Goal: Information Seeking & Learning: Learn about a topic

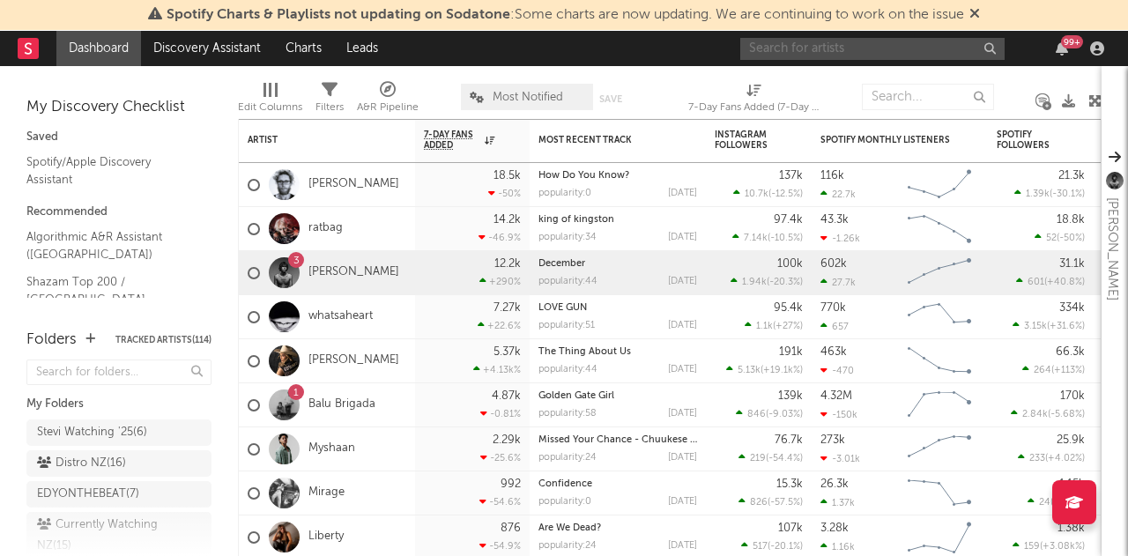
click at [860, 48] on input "text" at bounding box center [872, 49] width 264 height 22
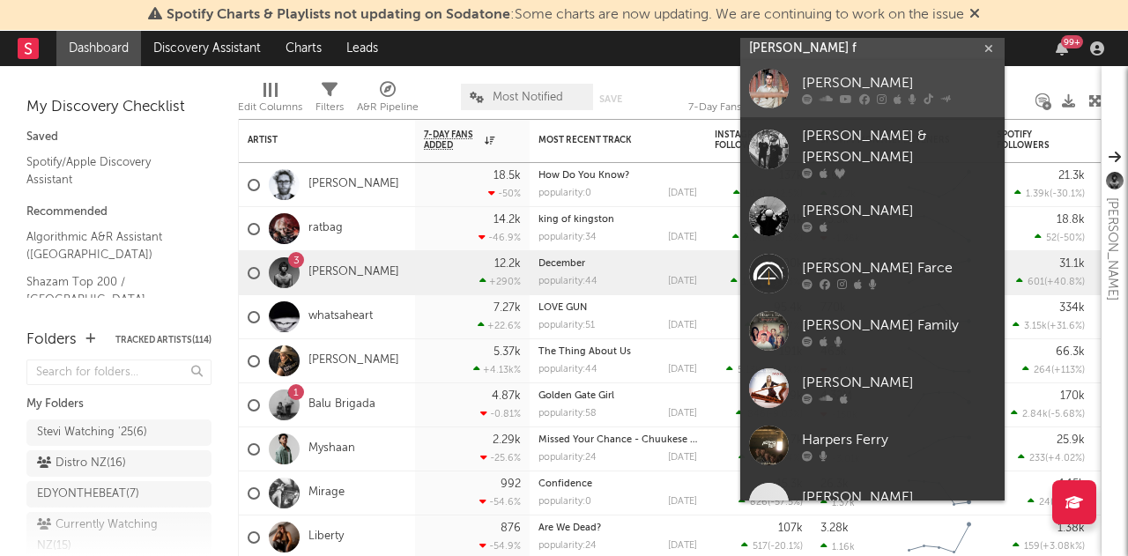
type input "[PERSON_NAME] f"
click at [849, 89] on div "[PERSON_NAME]" at bounding box center [899, 83] width 194 height 21
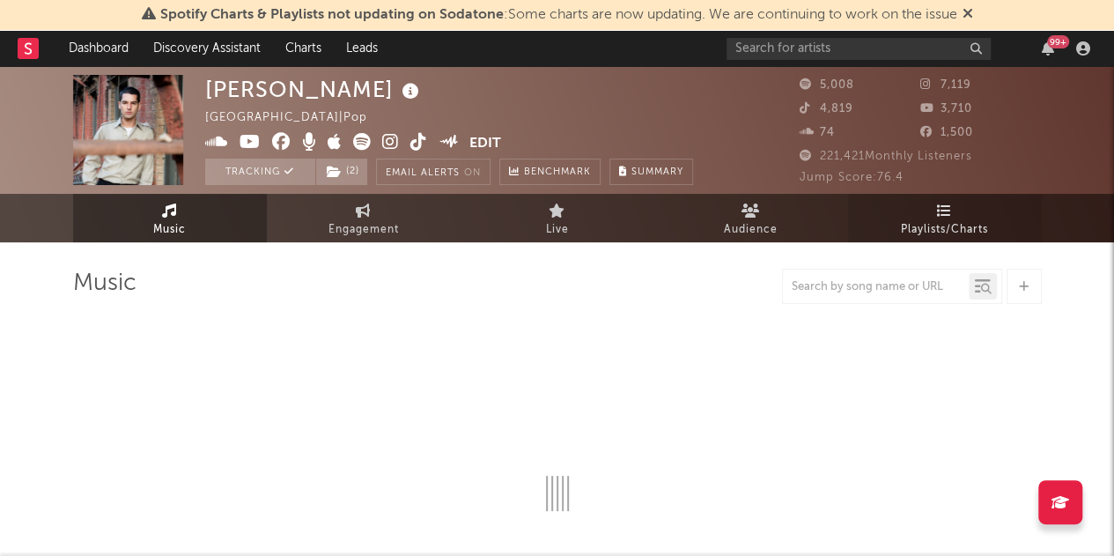
click at [927, 233] on span "Playlists/Charts" at bounding box center [944, 229] width 87 height 21
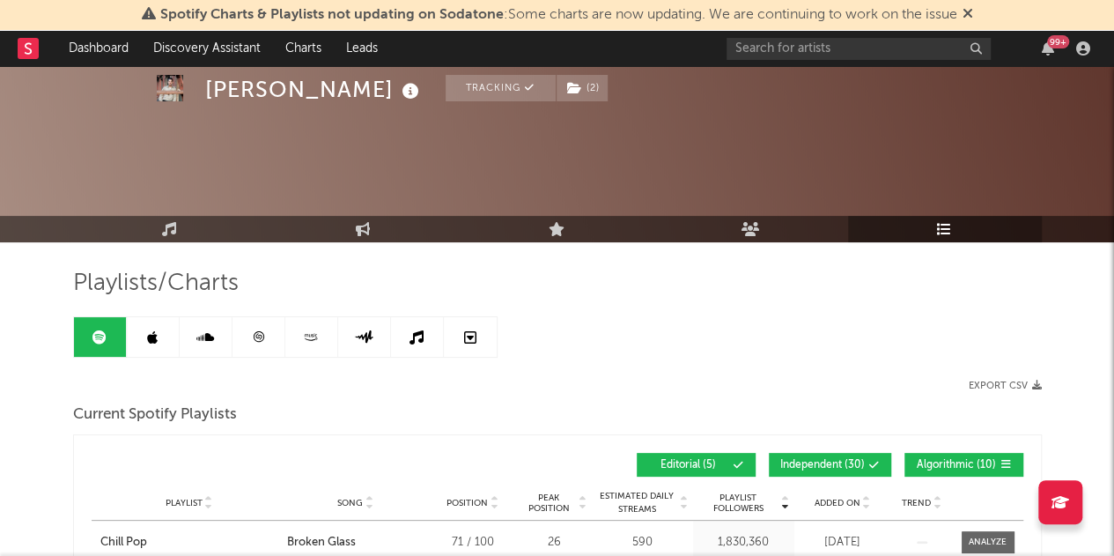
scroll to position [127, 0]
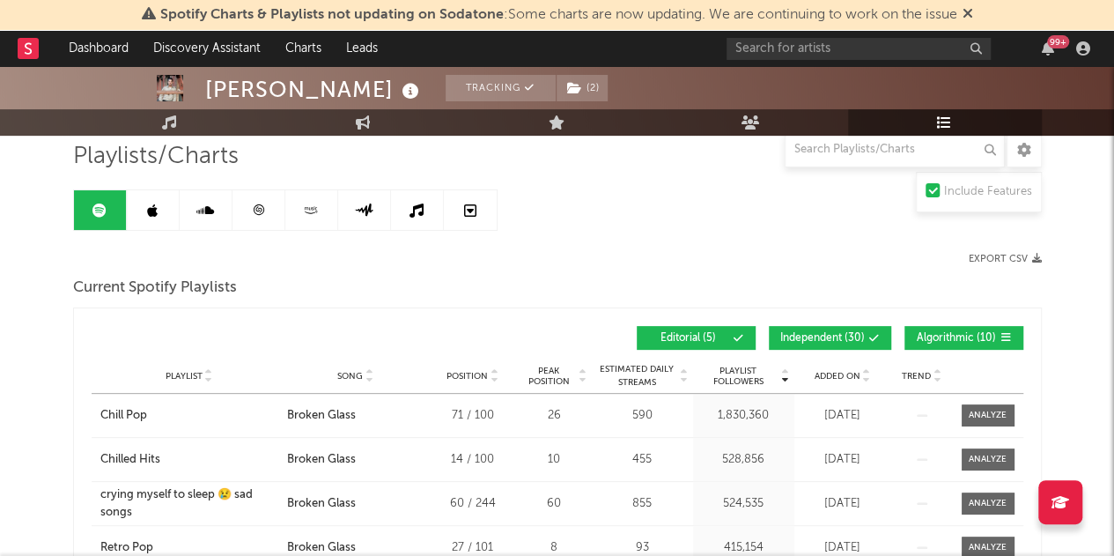
click at [826, 371] on span "Added On" at bounding box center [838, 376] width 46 height 11
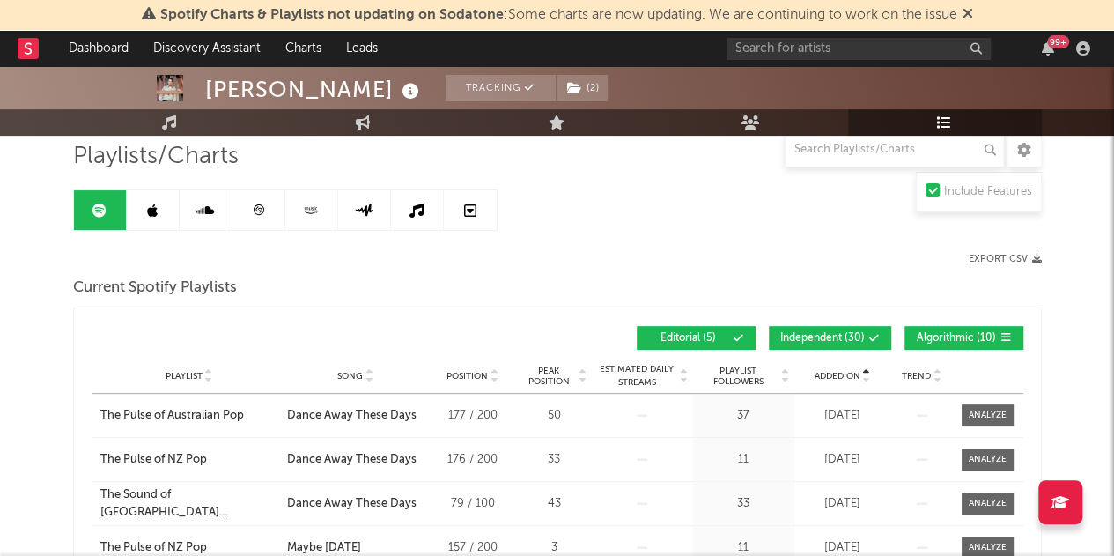
click at [826, 371] on span "Added On" at bounding box center [838, 376] width 46 height 11
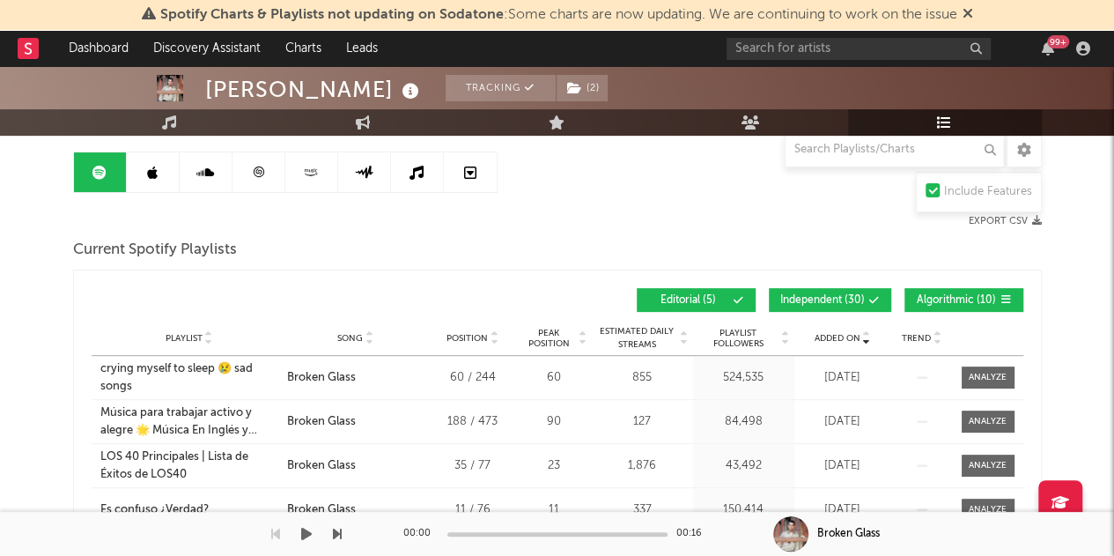
scroll to position [164, 0]
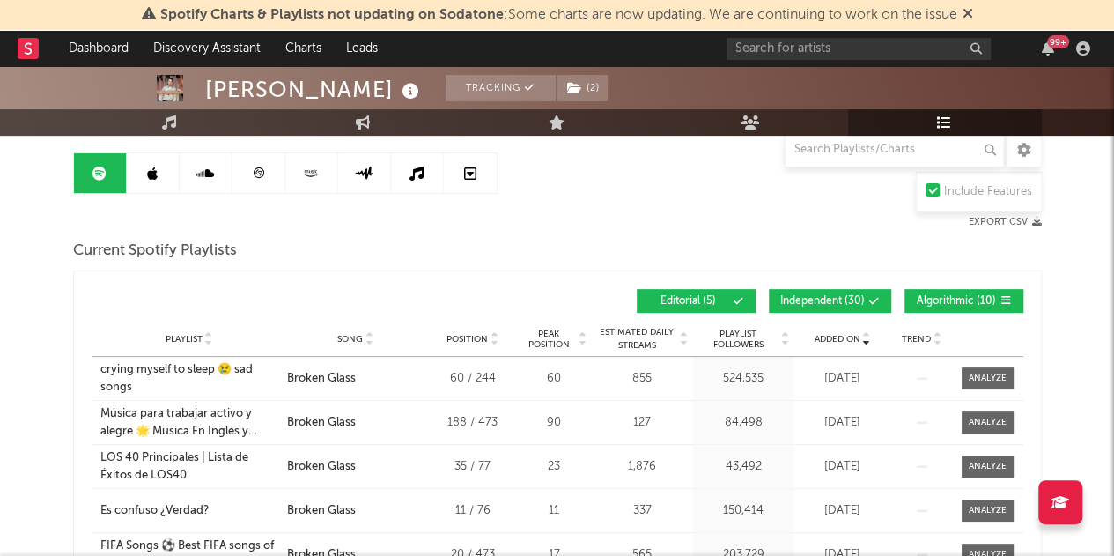
click at [848, 297] on span "Independent ( 30 )" at bounding box center [822, 301] width 85 height 11
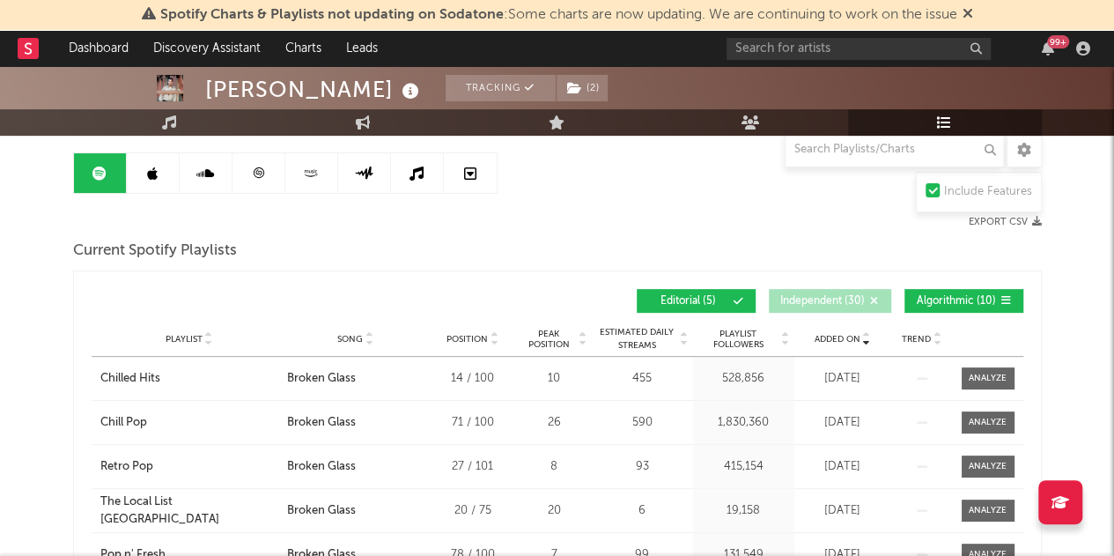
click at [905, 299] on button "Algorithmic ( 10 )" at bounding box center [964, 301] width 119 height 24
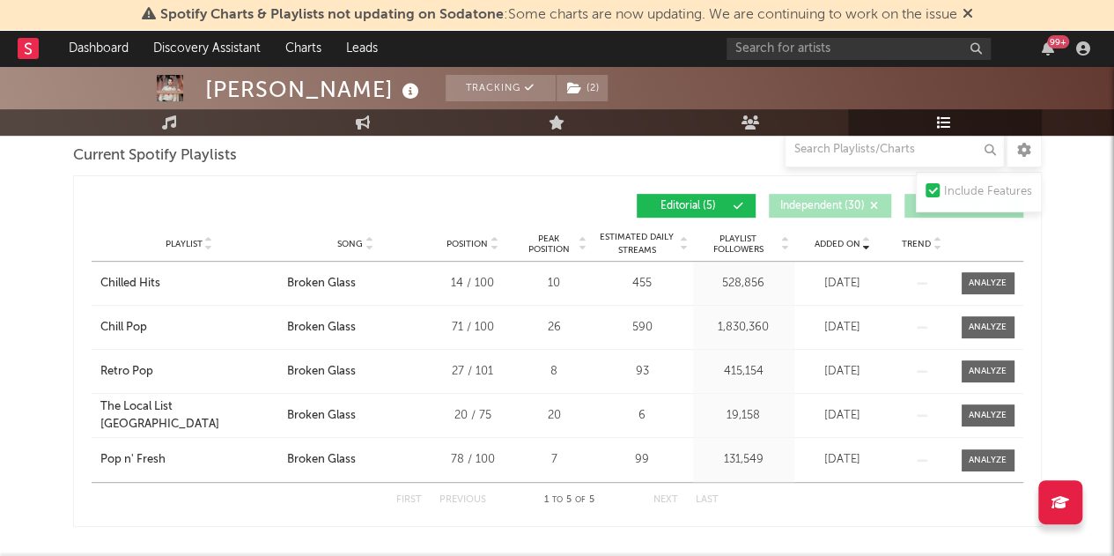
scroll to position [259, 0]
click at [151, 426] on div "Playlist The Local List Aotearoa City Song Broken Glass Position 20 / 75 Peak P…" at bounding box center [558, 415] width 932 height 43
click at [163, 420] on div "The Local List [GEOGRAPHIC_DATA]" at bounding box center [189, 415] width 178 height 34
click at [120, 375] on div "Retro Pop" at bounding box center [126, 372] width 53 height 18
click at [137, 458] on div "Pop n' Fresh" at bounding box center [132, 460] width 65 height 18
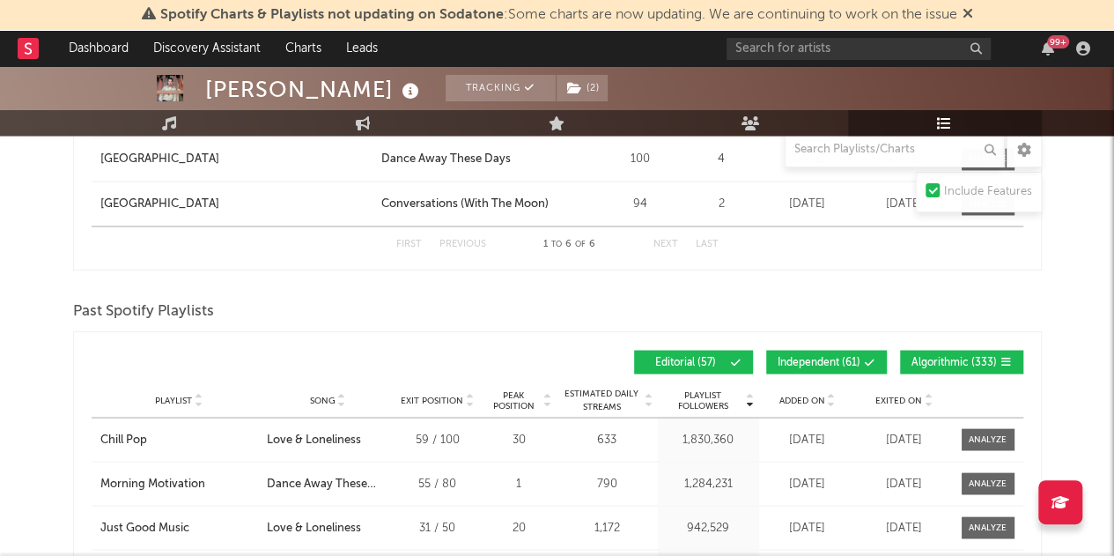
scroll to position [1550, 0]
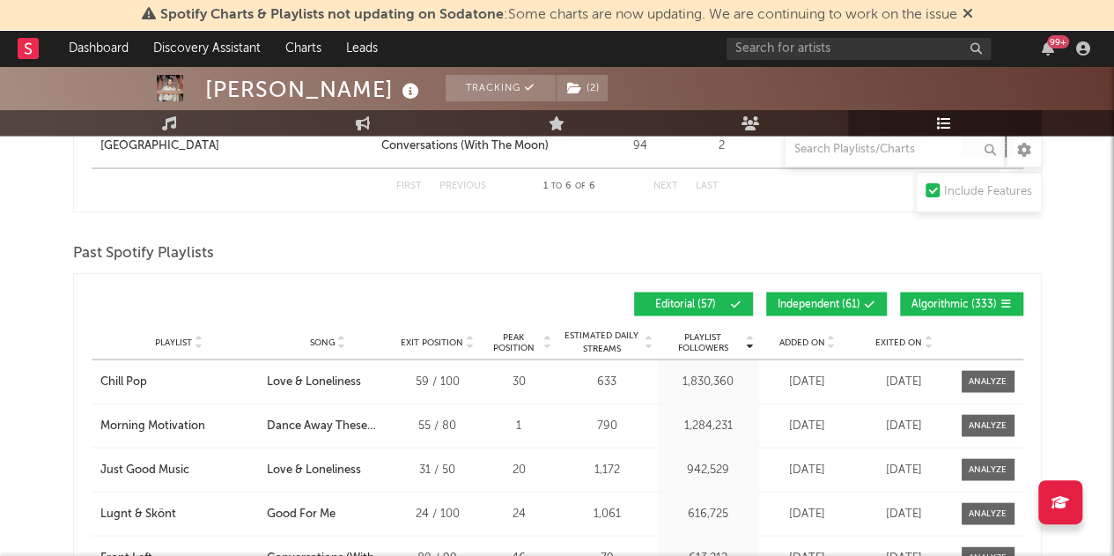
click at [870, 292] on button "Independent ( 61 )" at bounding box center [826, 304] width 121 height 24
click at [932, 292] on button "Algorithmic ( 333 )" at bounding box center [961, 304] width 123 height 24
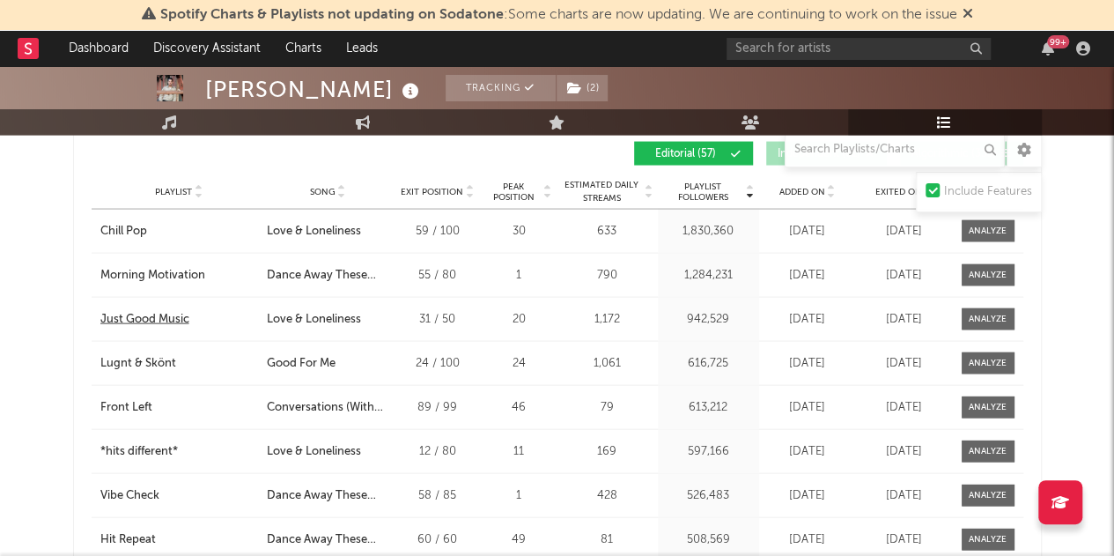
scroll to position [1701, 0]
click at [131, 399] on div "Front Left" at bounding box center [126, 407] width 52 height 18
click at [127, 442] on div "*hits different*" at bounding box center [139, 451] width 78 height 18
click at [129, 489] on div "Vibe Check" at bounding box center [129, 495] width 59 height 18
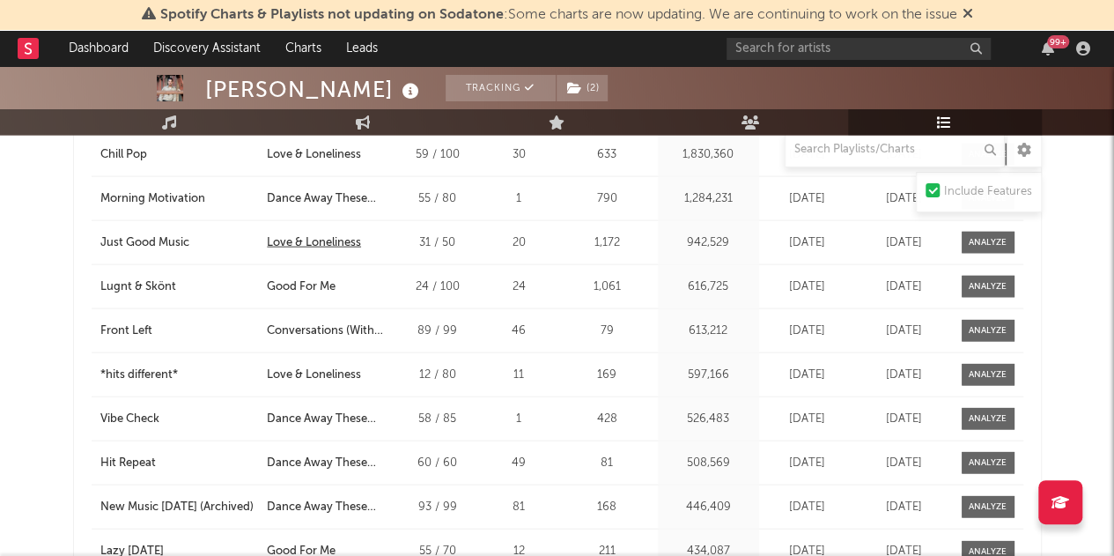
scroll to position [1778, 0]
click at [117, 462] on div "Hit Repeat" at bounding box center [127, 463] width 55 height 18
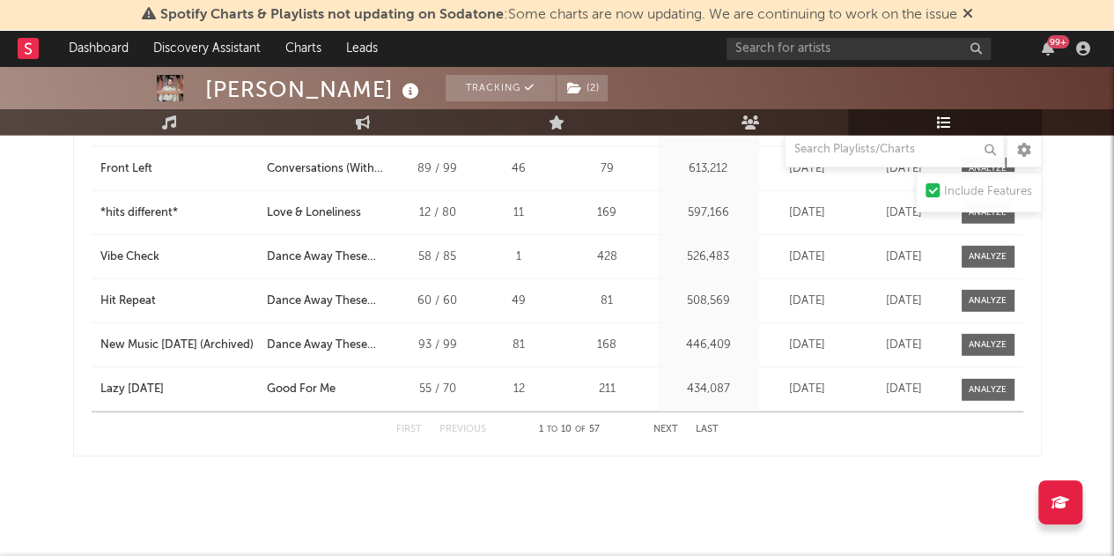
click at [673, 425] on button "Next" at bounding box center [666, 430] width 25 height 10
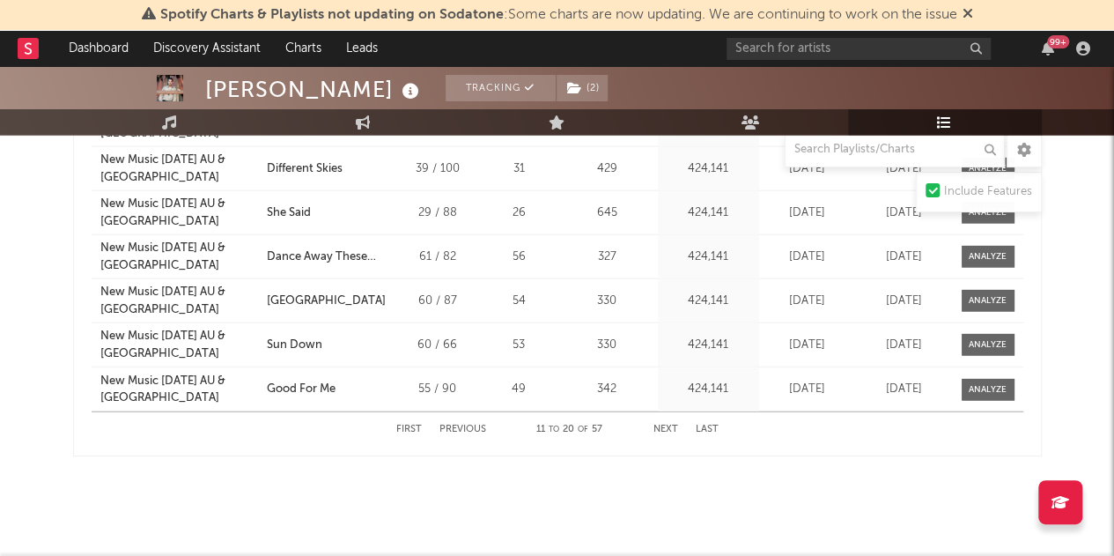
click at [673, 425] on button "Next" at bounding box center [666, 430] width 25 height 10
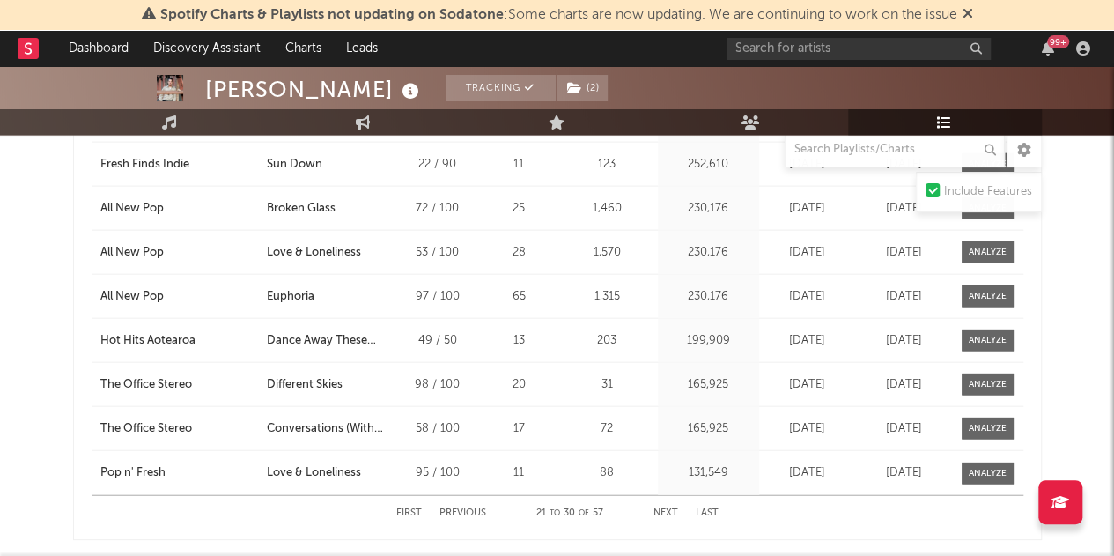
scroll to position [1854, 0]
click at [150, 424] on div "The Office Stereo" at bounding box center [146, 430] width 92 height 18
click at [125, 294] on div "All New Pop" at bounding box center [131, 298] width 63 height 18
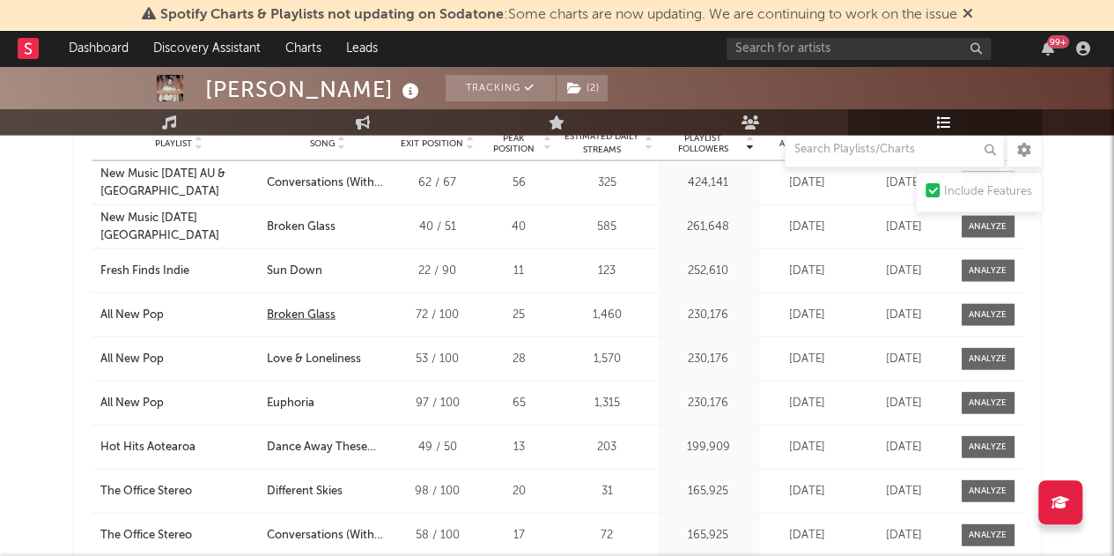
scroll to position [1739, 0]
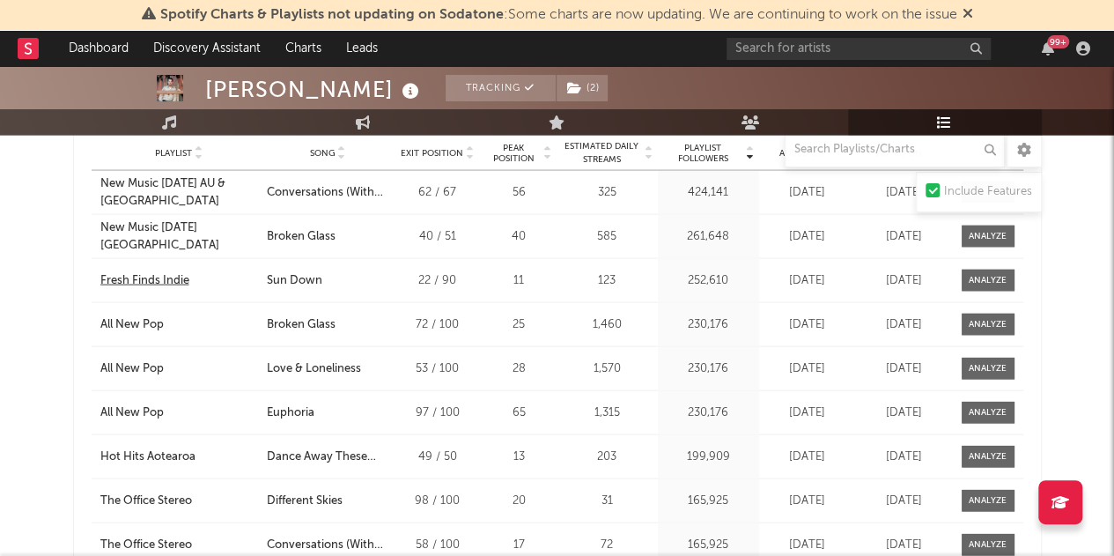
click at [171, 278] on div "Fresh Finds Indie" at bounding box center [144, 281] width 89 height 18
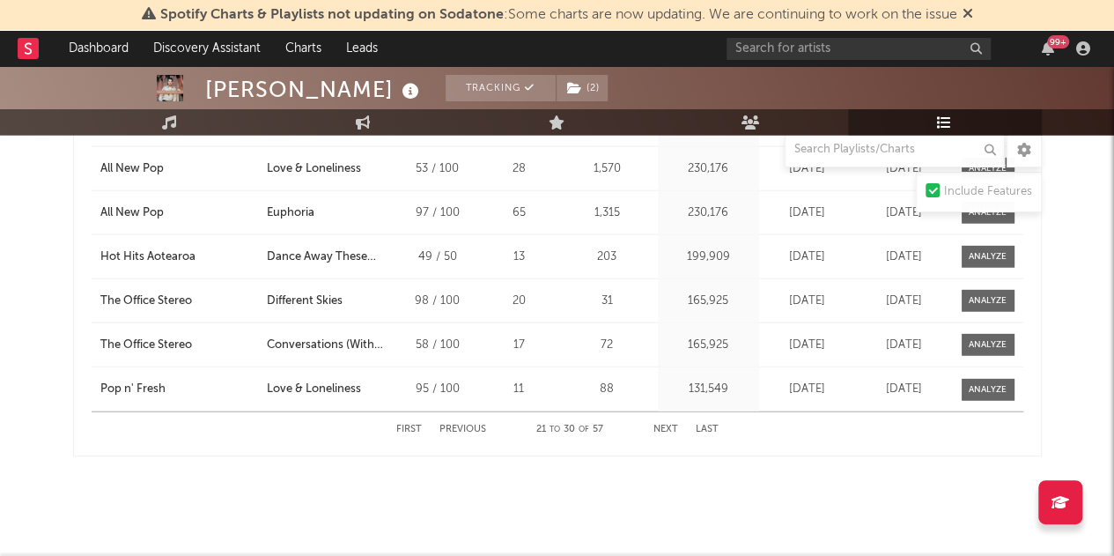
click at [669, 425] on button "Next" at bounding box center [666, 430] width 25 height 10
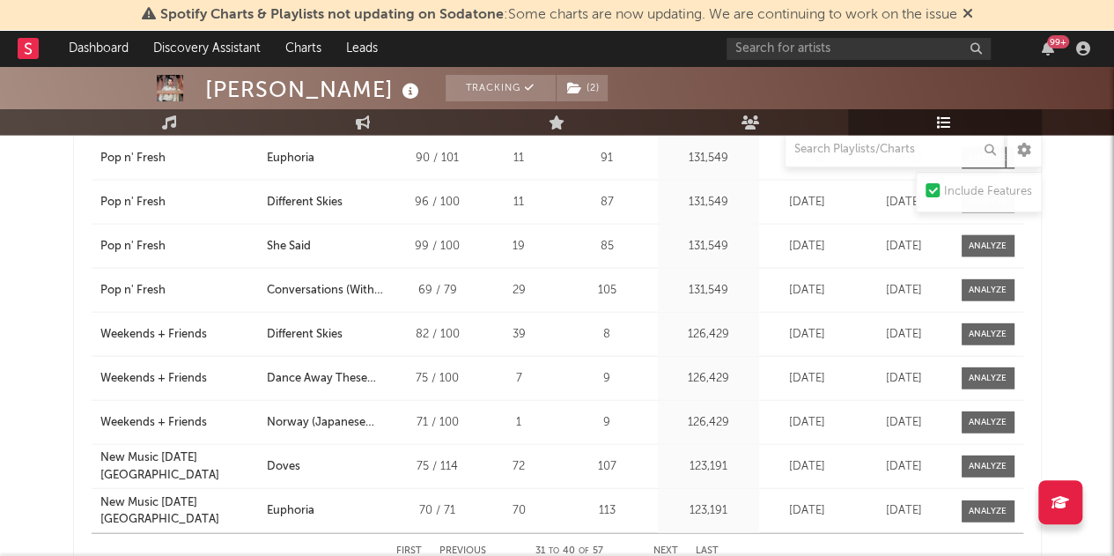
scroll to position [1816, 0]
click at [174, 327] on div "Weekends + Friends" at bounding box center [153, 336] width 107 height 18
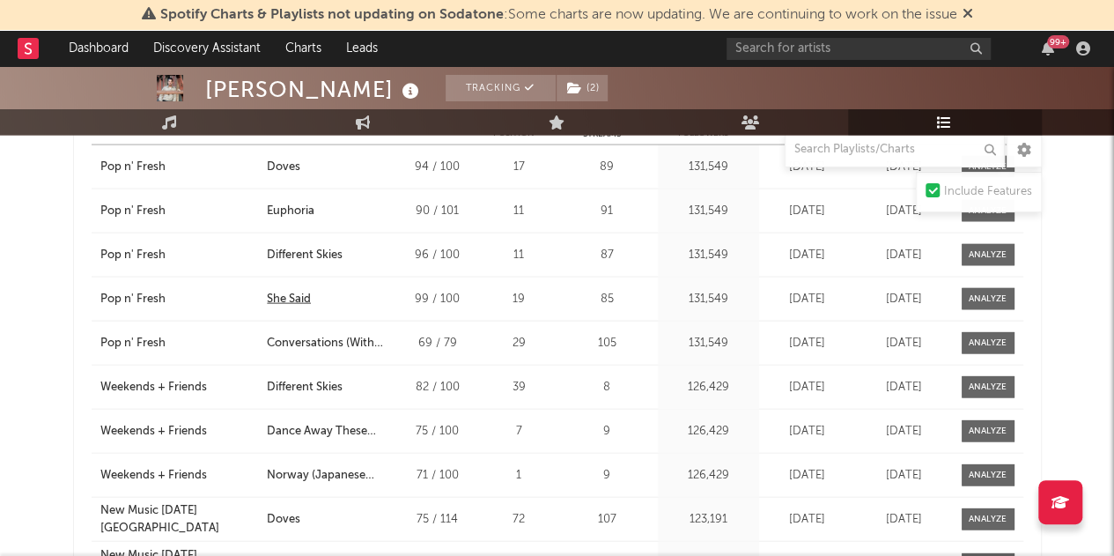
scroll to position [1939, 0]
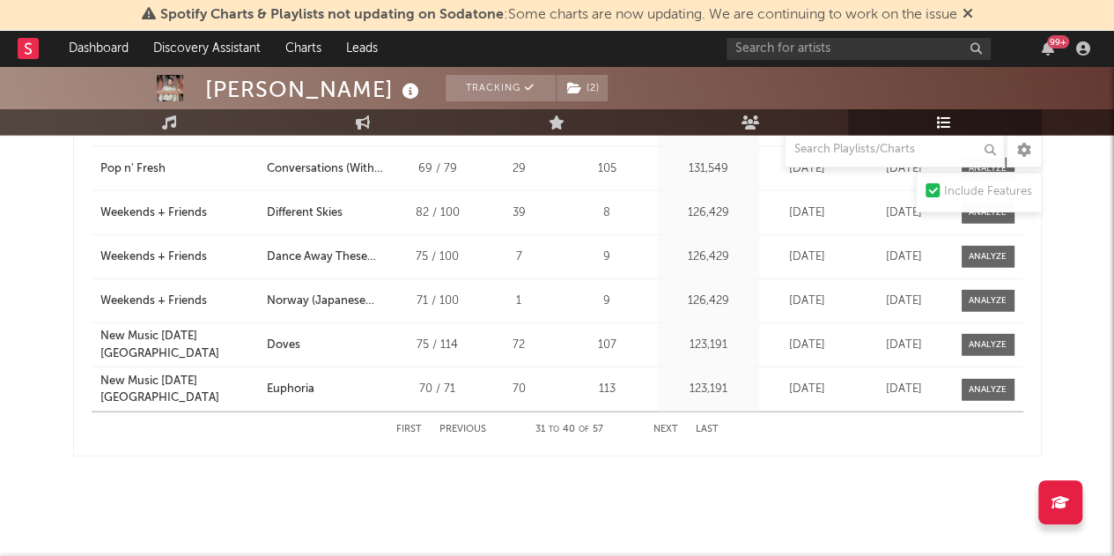
click at [661, 415] on div "First Previous 31 to 40 of 57 Next Last" at bounding box center [557, 429] width 322 height 34
click at [664, 425] on button "Next" at bounding box center [666, 430] width 25 height 10
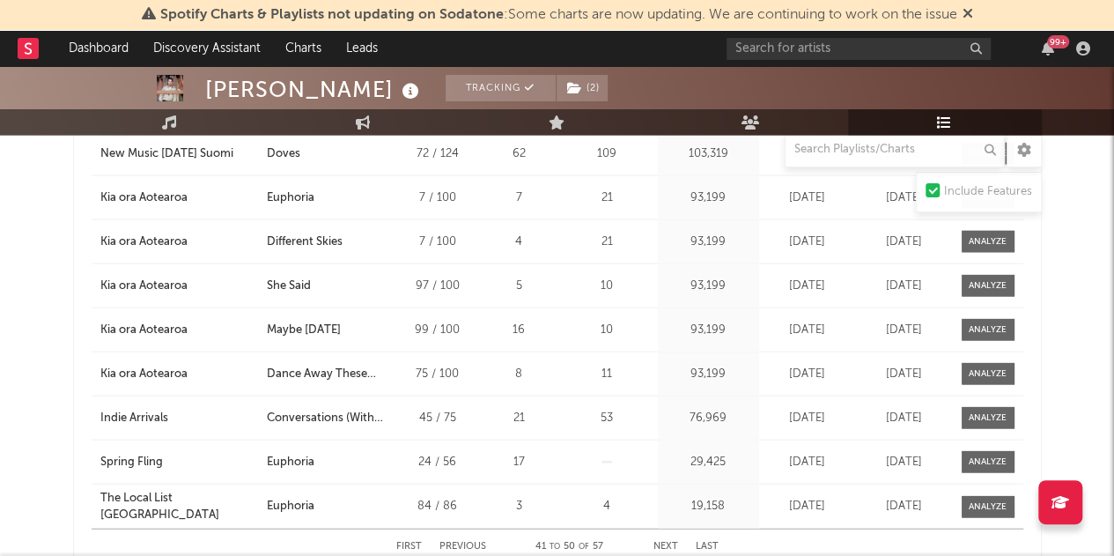
scroll to position [1871, 0]
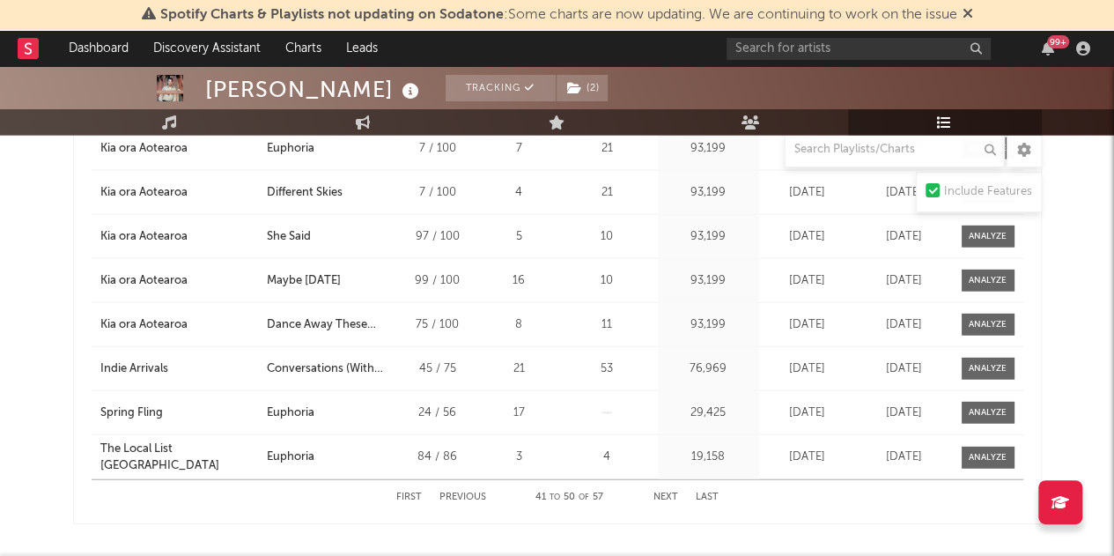
click at [662, 492] on button "Next" at bounding box center [666, 497] width 25 height 10
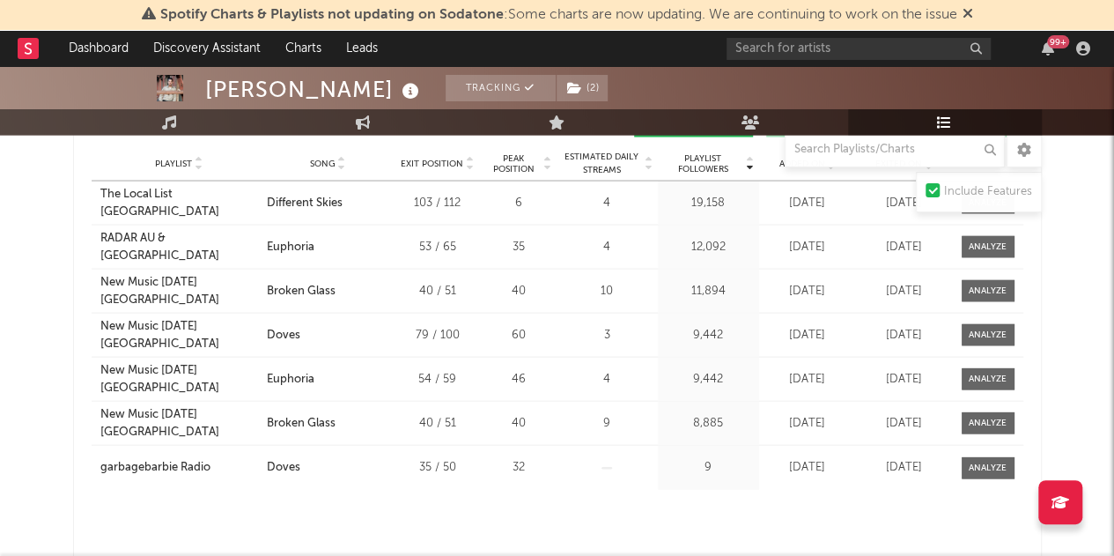
scroll to position [1727, 0]
click at [149, 235] on div "RADAR AU & [GEOGRAPHIC_DATA]" at bounding box center [179, 248] width 159 height 34
